Goal: Transaction & Acquisition: Download file/media

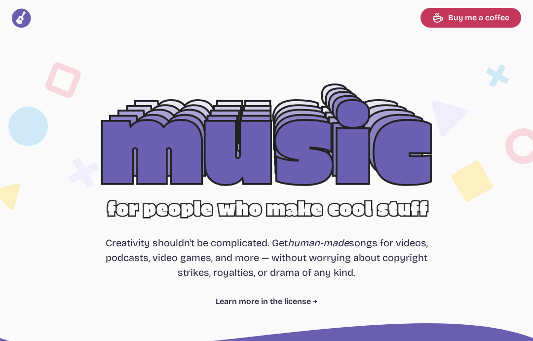
select select "most popular"
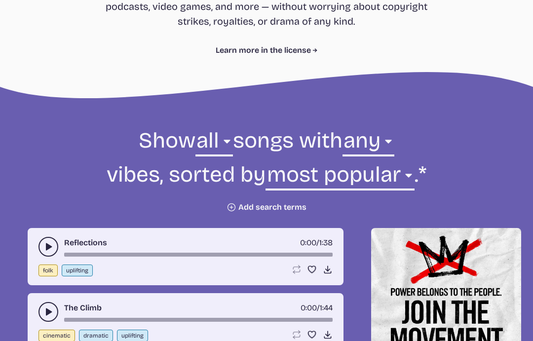
scroll to position [250, 0]
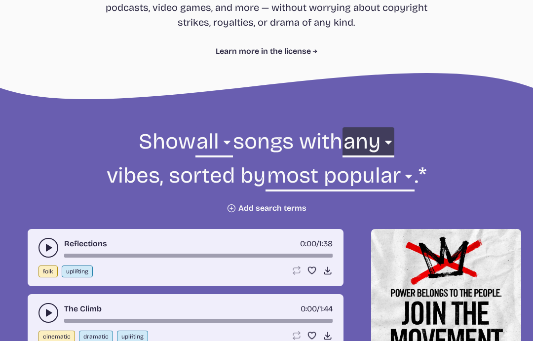
click at [388, 150] on select "any aggressive chill contemplative dark dramatic easygoing energizing happy ser…" at bounding box center [368, 144] width 52 height 34
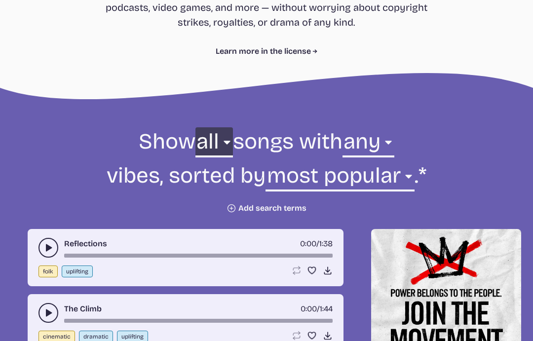
click at [221, 151] on select "all ambient cinematic electronic folk holiday jazz pop rock world" at bounding box center [214, 144] width 38 height 34
click at [218, 147] on select "all ambient cinematic electronic folk holiday jazz pop rock world" at bounding box center [214, 144] width 38 height 34
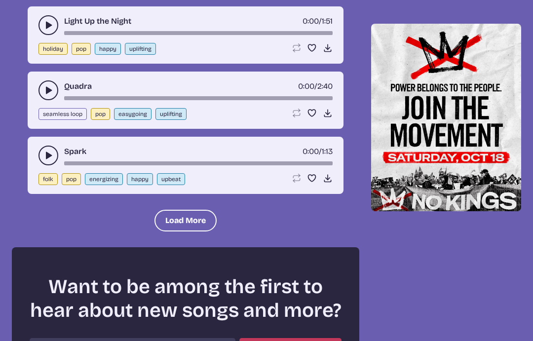
scroll to position [1179, 0]
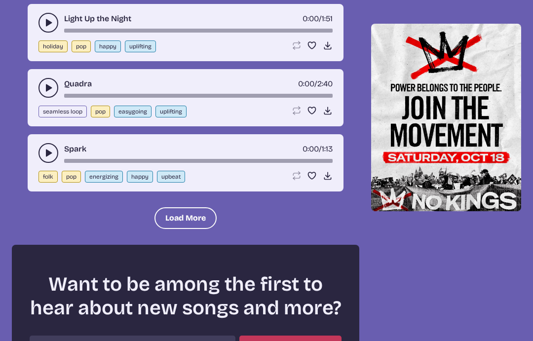
click at [199, 221] on button "Load More" at bounding box center [185, 218] width 62 height 22
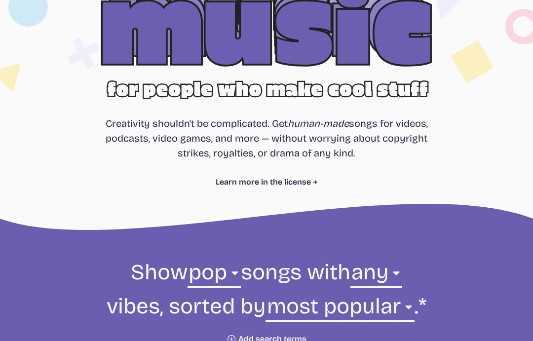
scroll to position [148, 0]
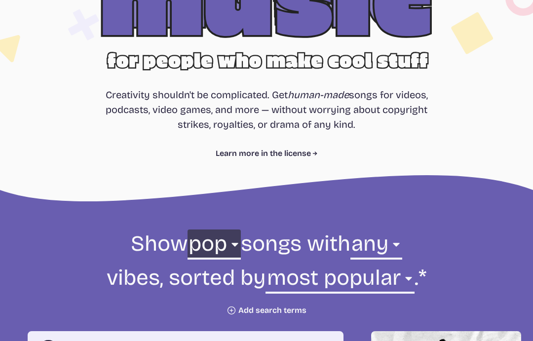
click at [230, 245] on select "all ambient cinematic electronic folk holiday jazz pop rock world" at bounding box center [214, 246] width 53 height 34
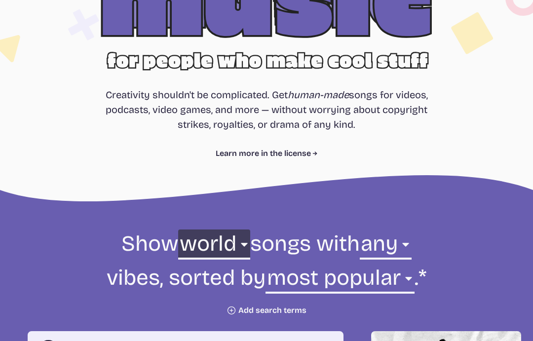
click at [233, 244] on select "all ambient cinematic electronic folk holiday jazz pop rock world" at bounding box center [214, 246] width 72 height 34
select select "folk"
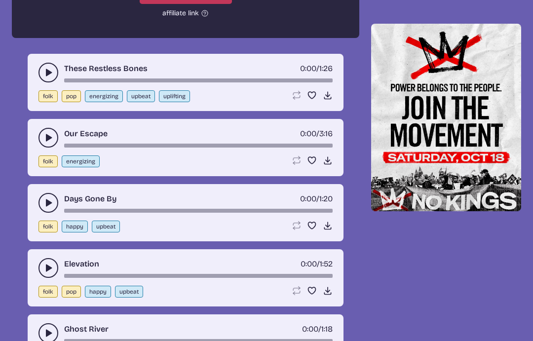
scroll to position [1898, 0]
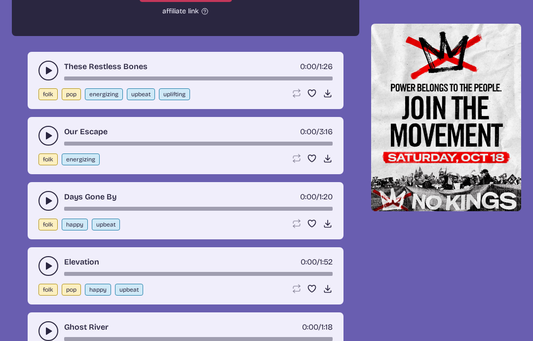
click at [330, 293] on use at bounding box center [328, 289] width 10 height 10
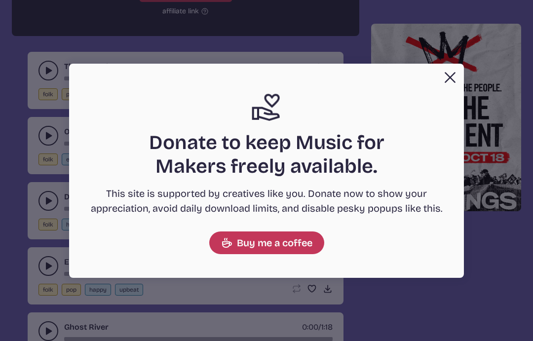
scroll to position [1929, 0]
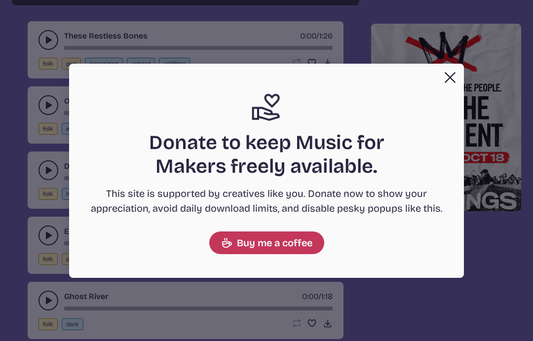
click at [450, 80] on button "Close" at bounding box center [450, 78] width 20 height 20
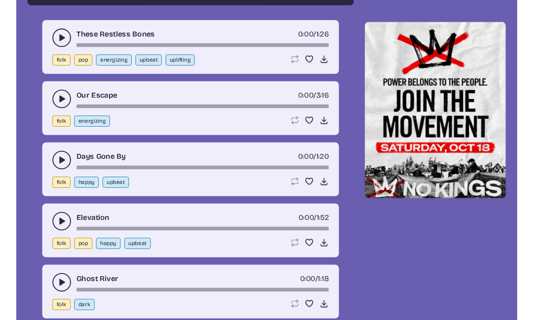
scroll to position [1939, 0]
